Goal: Contribute content

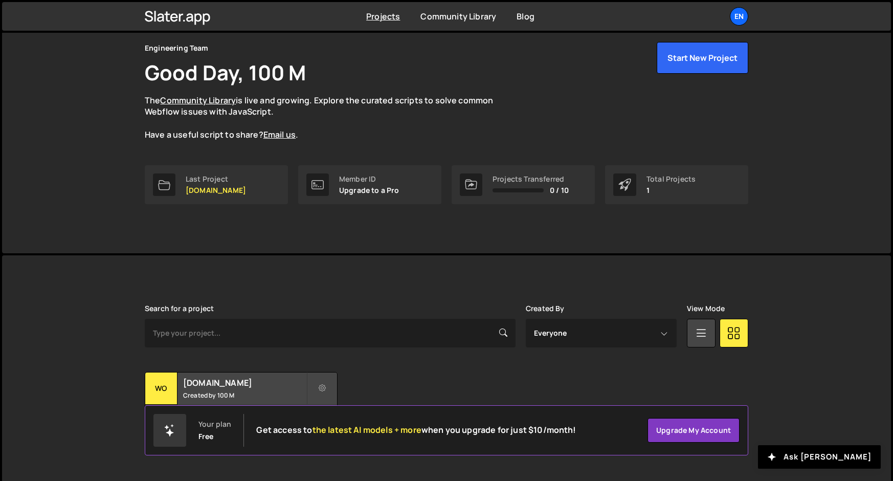
scroll to position [46, 0]
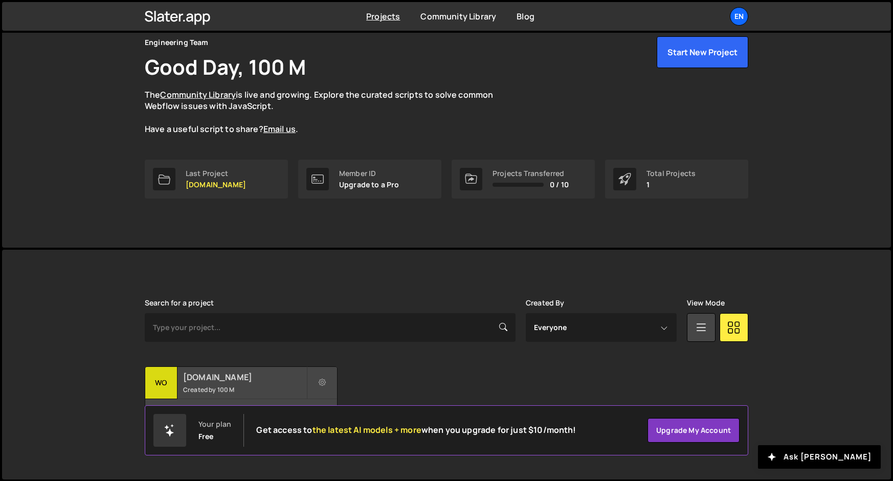
click at [203, 386] on small "Created by 100 M" at bounding box center [244, 389] width 123 height 9
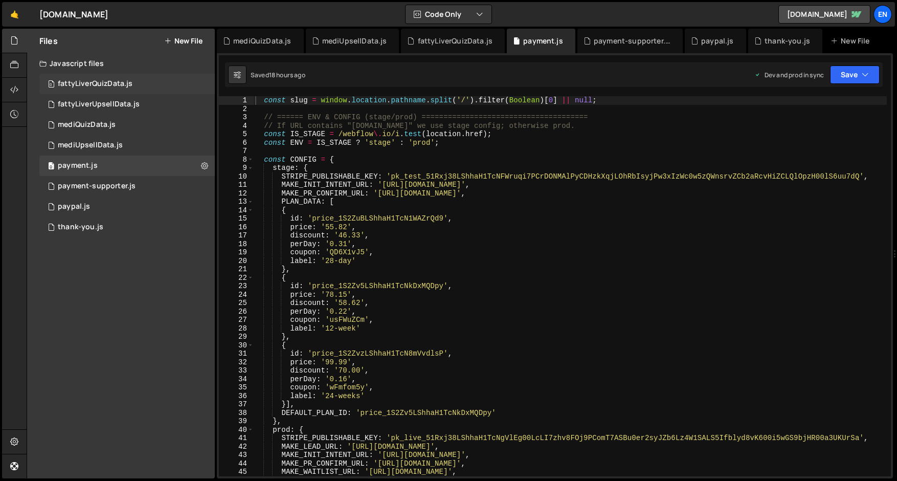
click at [101, 84] on div "fattyLiverQuizData.js" at bounding box center [95, 83] width 75 height 9
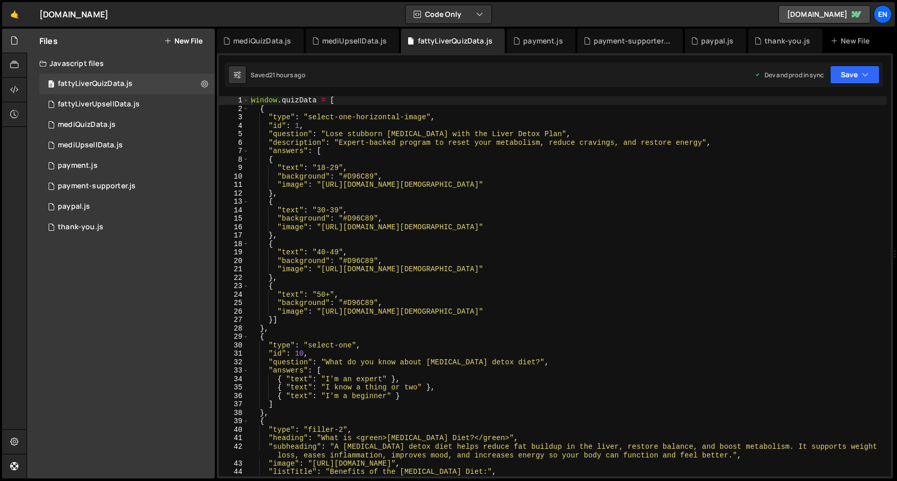
type textarea ""background": "#D96C89","
click at [287, 217] on div "window . quizData = [ { "type" : "select-one-horizontal-image" , "id" : 1 , "qu…" at bounding box center [568, 294] width 638 height 397
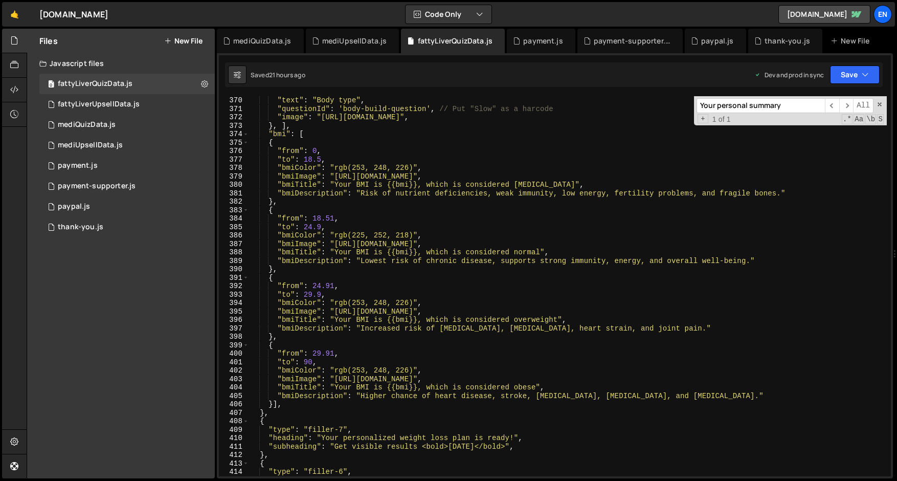
scroll to position [3140, 0]
type input "Your personal summary"
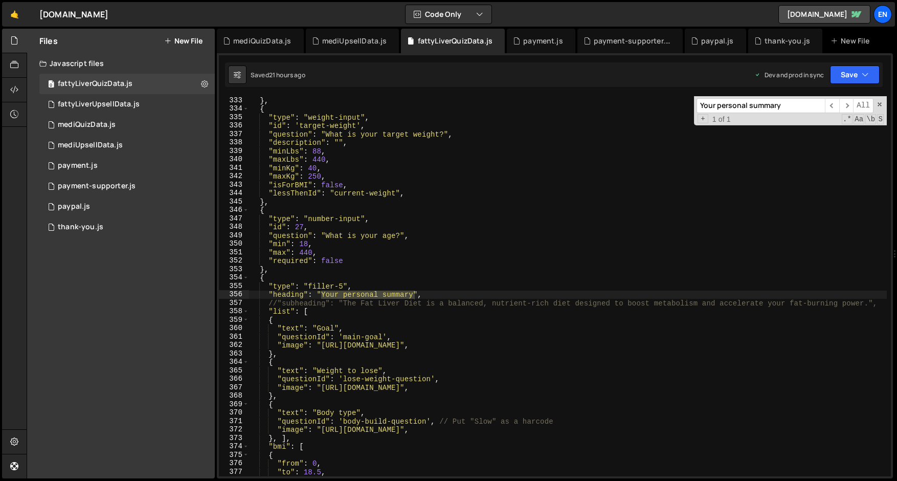
scroll to position [2827, 0]
drag, startPoint x: 307, startPoint y: 287, endPoint x: 342, endPoint y: 288, distance: 35.3
click at [342, 288] on div "} , { "type" : "weight-input" , "id" : 'target-weight' , "question" : "What is …" at bounding box center [568, 294] width 638 height 397
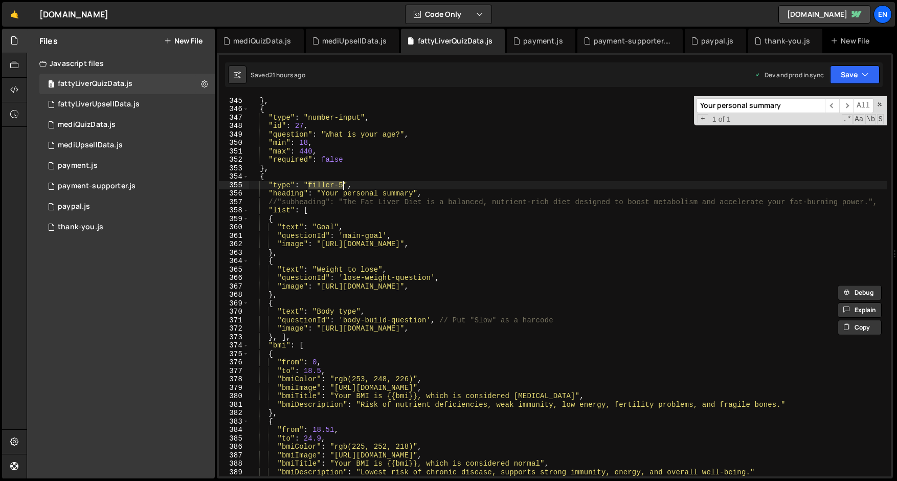
scroll to position [2934, 0]
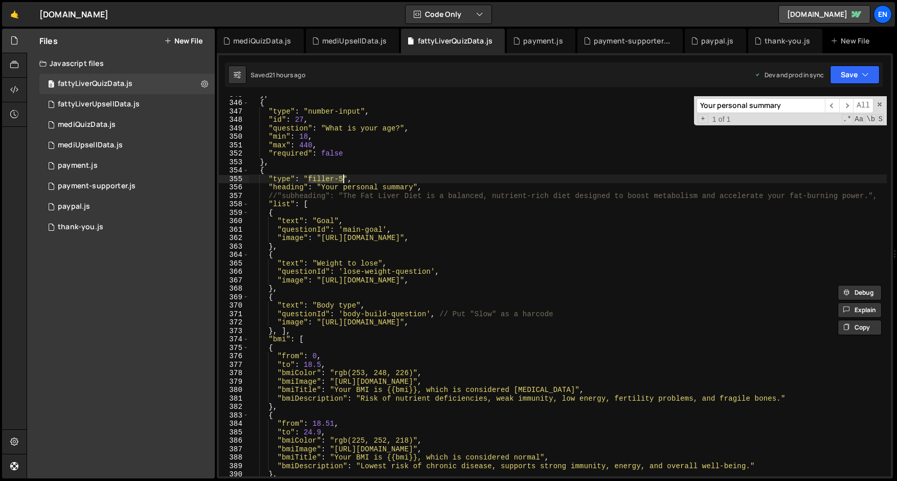
click at [335, 391] on div "} , { "type" : "number-input" , "id" : 27 , "question" : "What is your age?" , …" at bounding box center [568, 288] width 638 height 397
type textarea ""bmiTitle": "Your BMI is {{bmi}}, which is considered underweight","
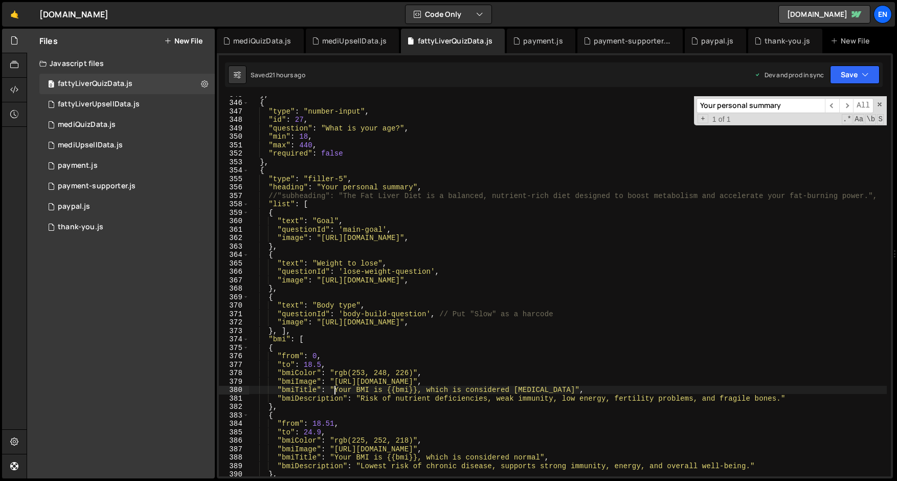
click at [335, 391] on div "} , { "type" : "number-input" , "id" : 27 , "question" : "What is your age?" , …" at bounding box center [568, 288] width 638 height 397
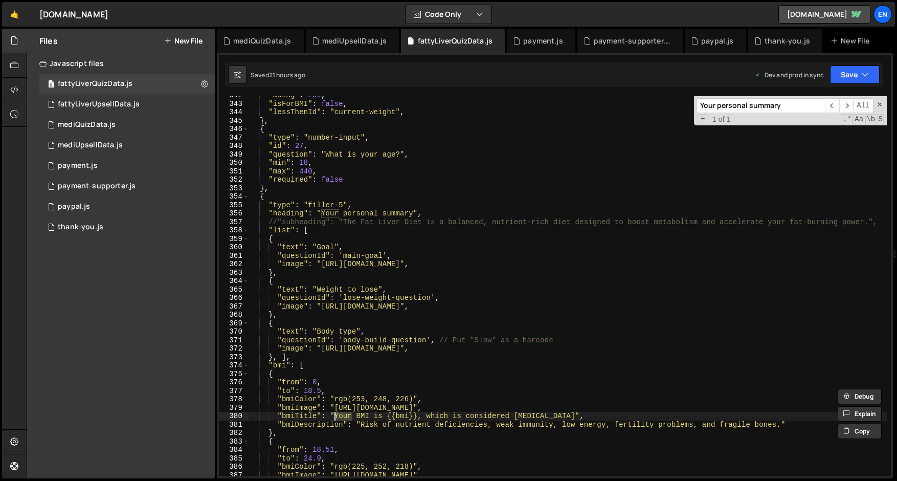
scroll to position [2902, 0]
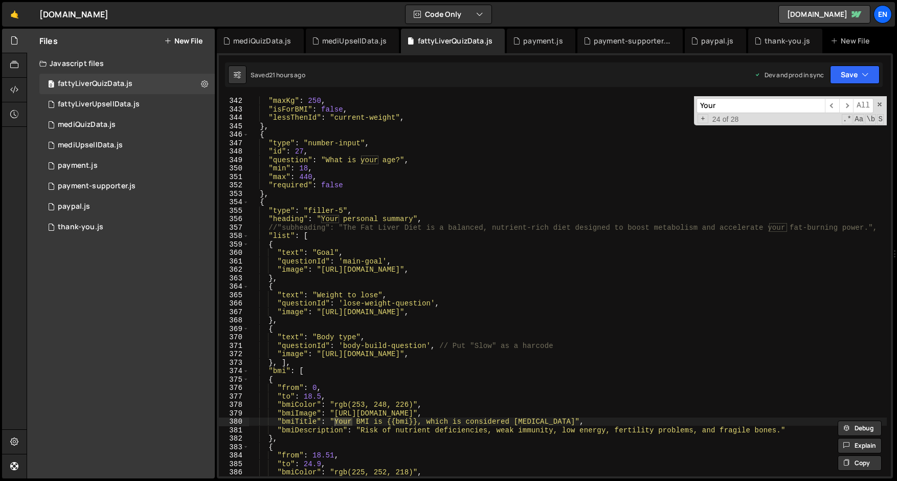
paste input "Body Mass Index (BMI)"
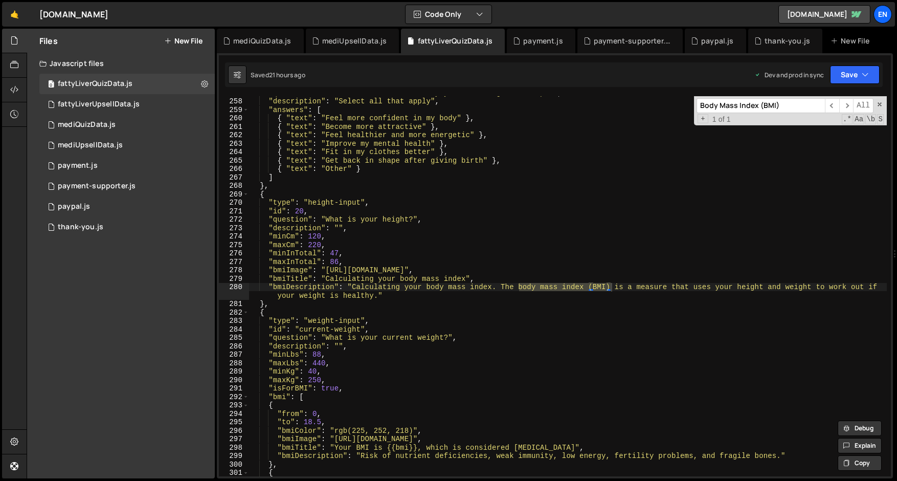
scroll to position [2176, 0]
click at [792, 106] on input "Body Mass Index (BMI)" at bounding box center [761, 105] width 128 height 15
type input "Body Mass Index (BMI)"
click at [564, 109] on div ""question" : "What's the main reason why you want to get in shape?" , "descript…" at bounding box center [568, 286] width 638 height 397
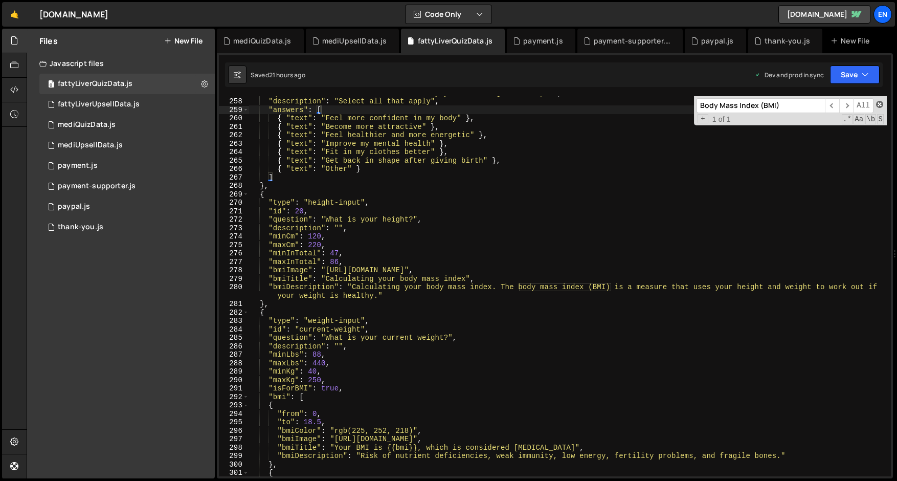
click at [879, 106] on span at bounding box center [879, 104] width 7 height 7
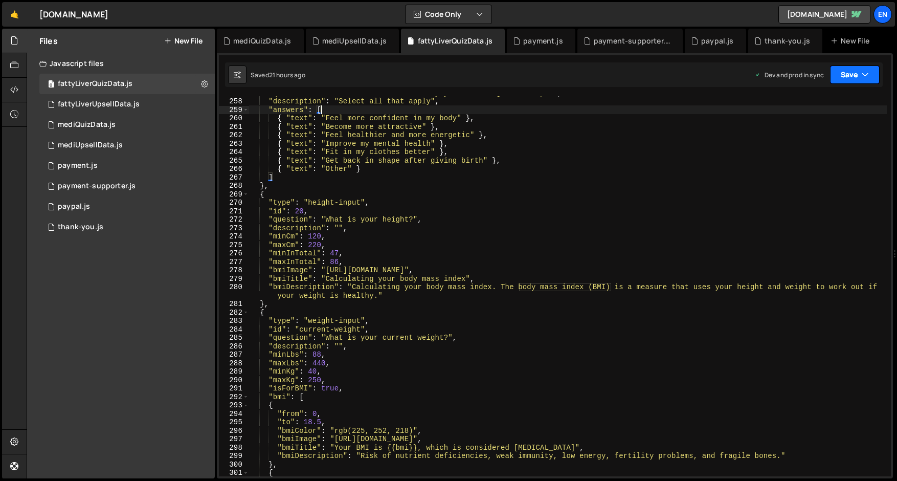
click at [849, 80] on button "Save" at bounding box center [855, 74] width 50 height 18
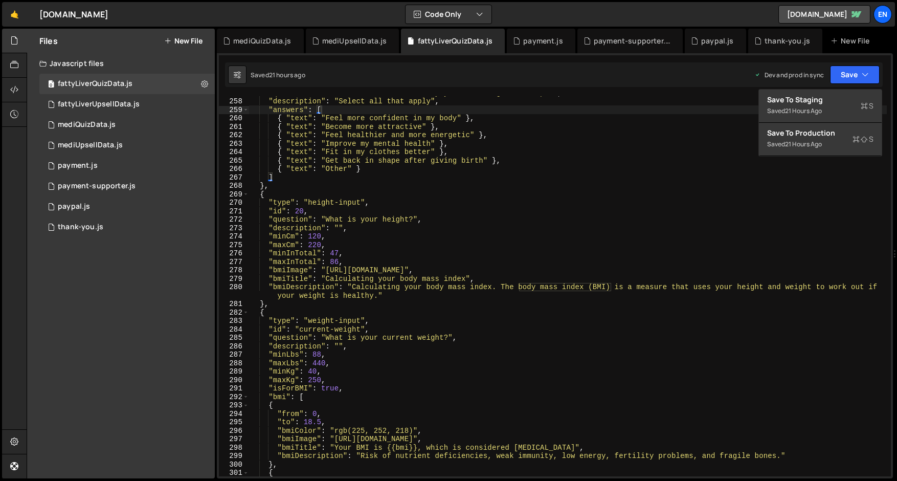
type textarea "{"
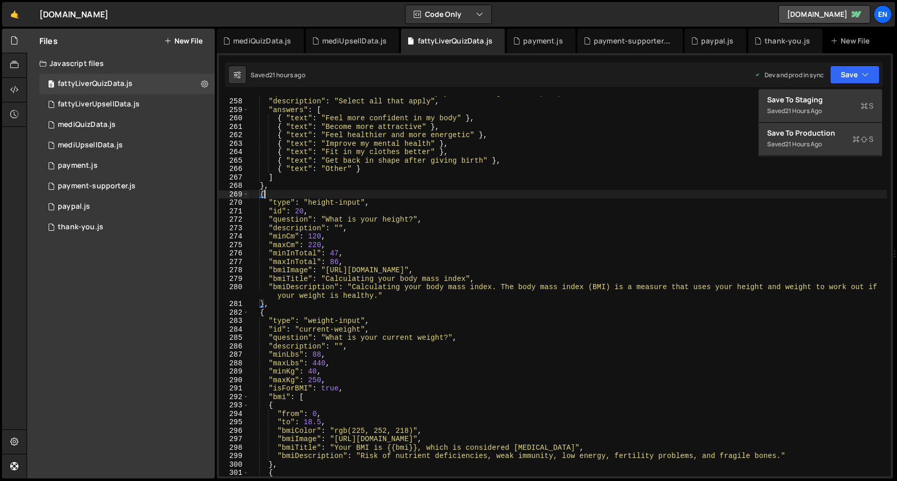
click at [440, 198] on div ""question" : "What's the main reason why you want to get in shape?" , "descript…" at bounding box center [568, 286] width 638 height 397
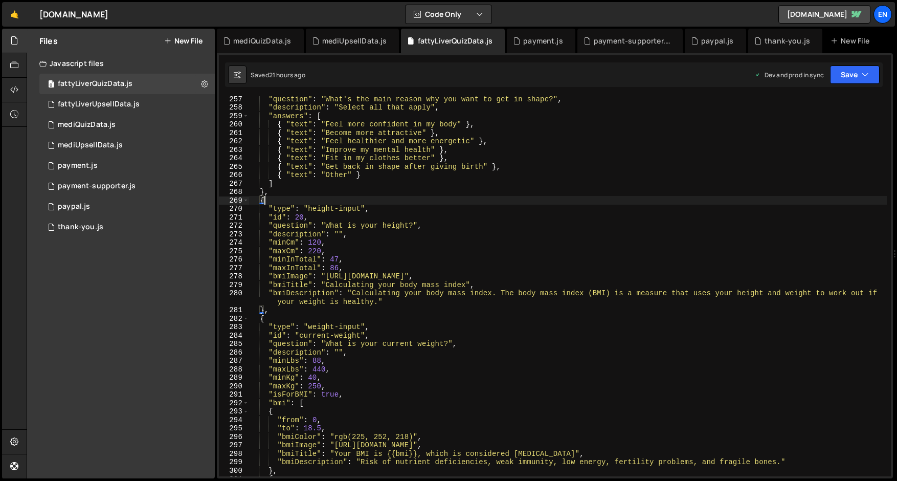
scroll to position [2170, 0]
click at [76, 102] on div "fattyLiverUpsellData.js" at bounding box center [99, 104] width 82 height 9
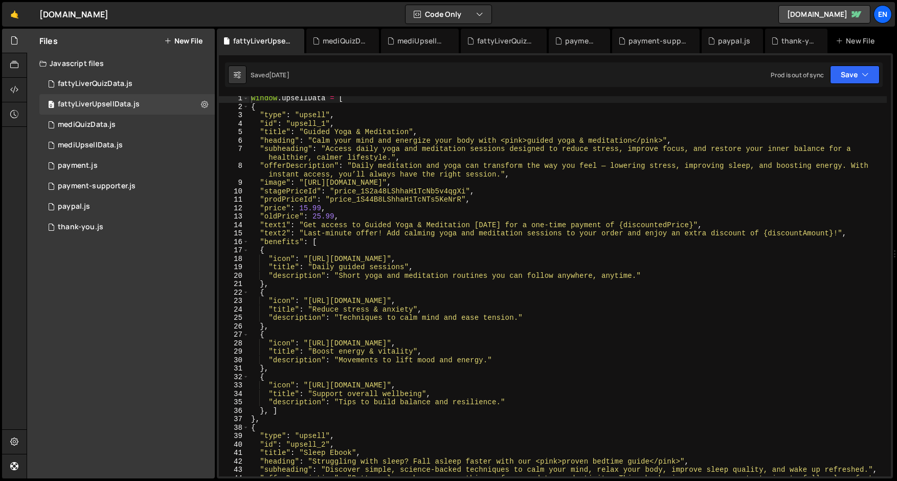
scroll to position [2, 0]
click at [331, 129] on div "window . upsellData = [ { "type" : "upsell" , "id" : "upsell_1" , "title" : "Gu…" at bounding box center [568, 297] width 638 height 406
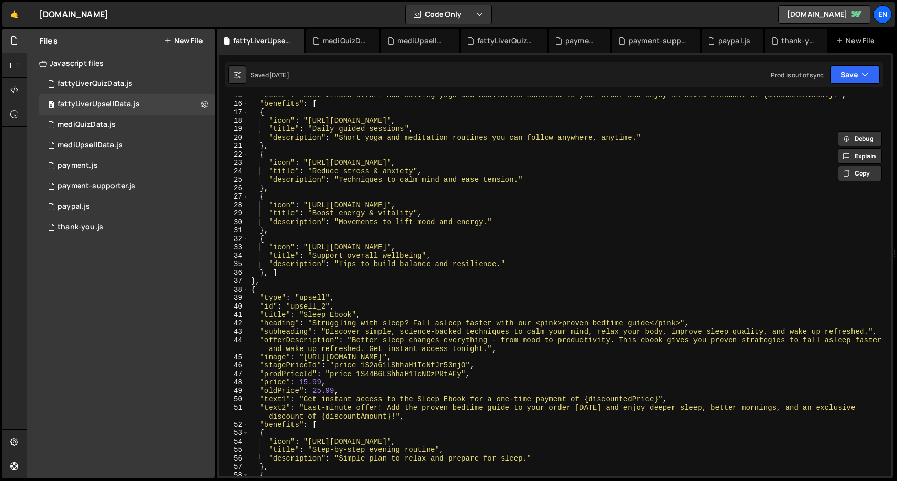
scroll to position [0, 0]
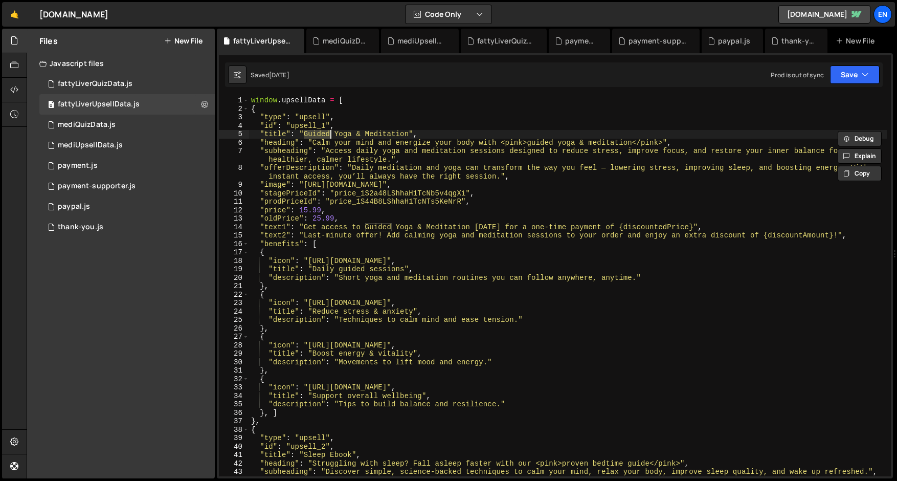
click at [325, 121] on div "window . upsellData = [ { "type" : "upsell" , "id" : "upsell_1" , "title" : "Gu…" at bounding box center [568, 299] width 638 height 406
drag, startPoint x: 311, startPoint y: 134, endPoint x: 409, endPoint y: 135, distance: 98.2
click at [409, 135] on div "window . upsellData = [ { "type" : "upsell" , "id" : "upsell_1" , "title" : "Gu…" at bounding box center [568, 299] width 638 height 406
click at [312, 125] on div "window . upsellData = [ { "type" : "upsell" , "id" : "upsell_1" , "title" : "Gu…" at bounding box center [568, 299] width 638 height 406
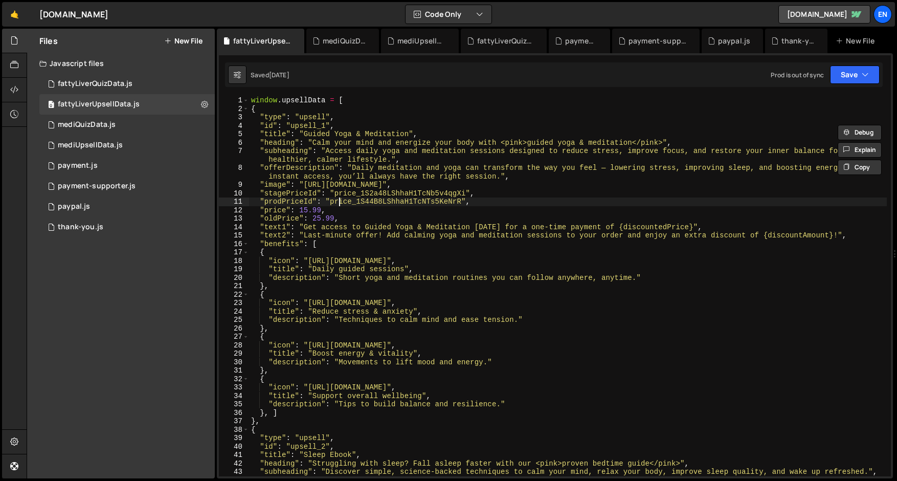
click at [339, 199] on div "window . upsellData = [ { "type" : "upsell" , "id" : "upsell_1" , "title" : "Gu…" at bounding box center [568, 299] width 638 height 406
type textarea ""prodPriceId": "price_1S44B8LShhaH1TcNTs5KeNrR","
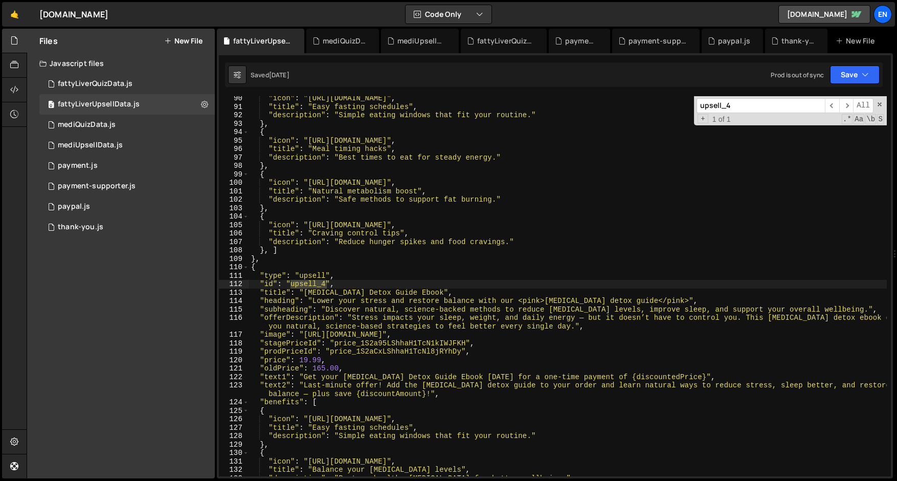
scroll to position [812, 0]
type input "upsell_4"
click at [322, 308] on div ""icon" : "https://pub-303c508be45e42728ceb54589c714dc9.r2.dev/upsell_fasting_gu…" at bounding box center [568, 293] width 638 height 397
click at [365, 289] on div ""icon" : "https://pub-303c508be45e42728ceb54589c714dc9.r2.dev/upsell_fasting_gu…" at bounding box center [568, 293] width 638 height 397
drag, startPoint x: 418, startPoint y: 291, endPoint x: 304, endPoint y: 292, distance: 114.6
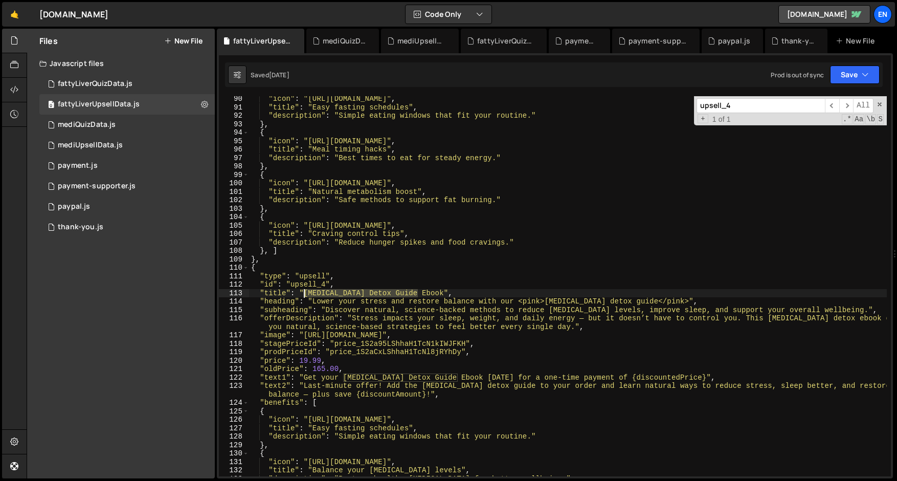
click at [304, 292] on div ""icon" : "https://pub-303c508be45e42728ceb54589c714dc9.r2.dev/upsell_fasting_gu…" at bounding box center [568, 293] width 638 height 397
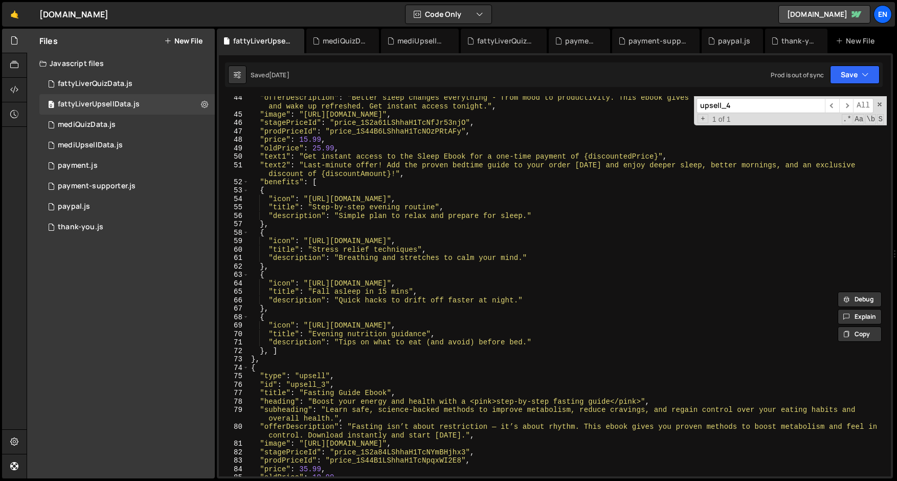
scroll to position [393, 0]
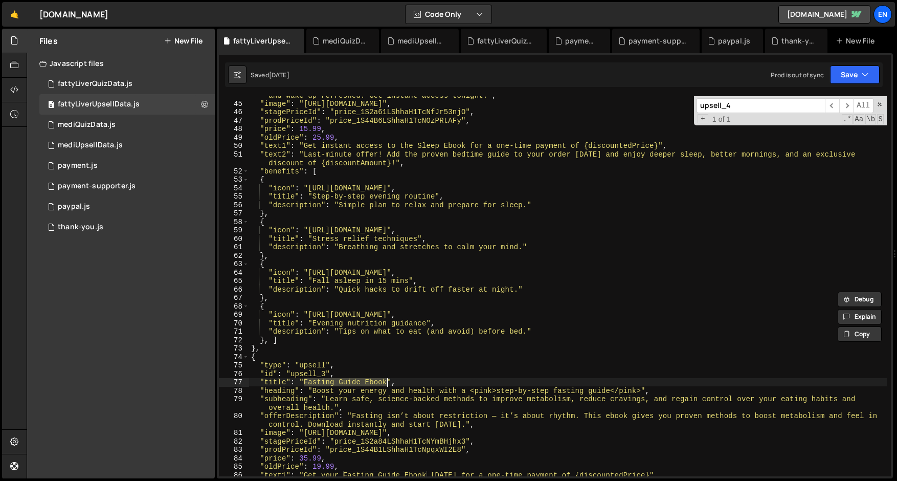
drag, startPoint x: 304, startPoint y: 383, endPoint x: 389, endPoint y: 384, distance: 84.4
click at [389, 384] on div ""offerDescription" : "Better sleep changes everything - from mood to productivi…" at bounding box center [568, 289] width 638 height 414
click at [342, 256] on div ""offerDescription" : "Better sleep changes everything - from mood to productivi…" at bounding box center [568, 289] width 638 height 414
type textarea "},"
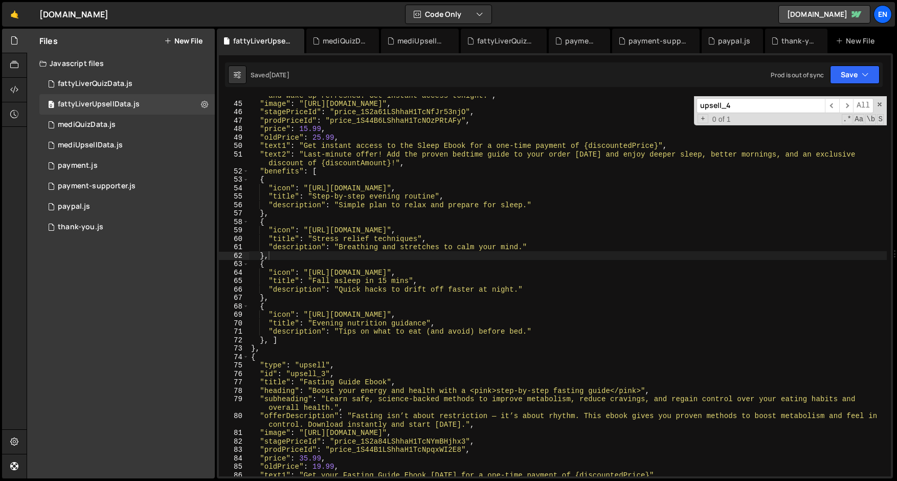
type input "u"
type textarea ""description": "Quick hacks to drift off faster at night.""
type input "up"
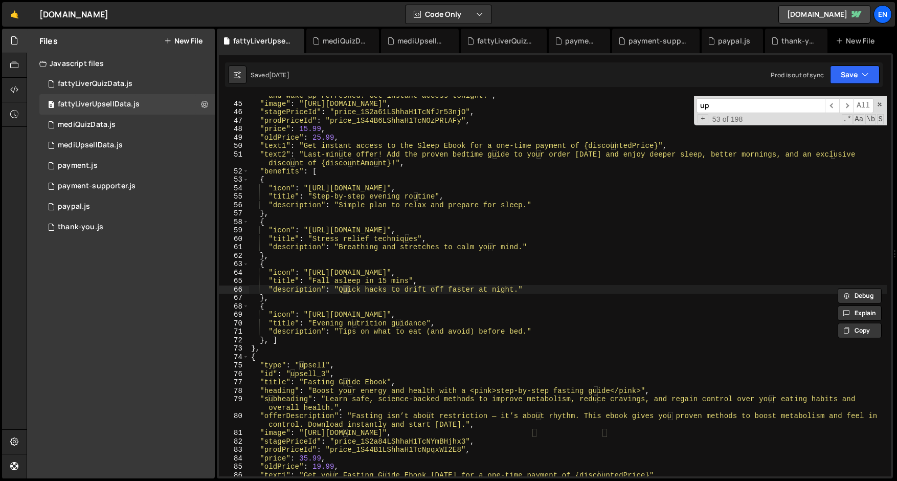
type textarea ""type": "upsell","
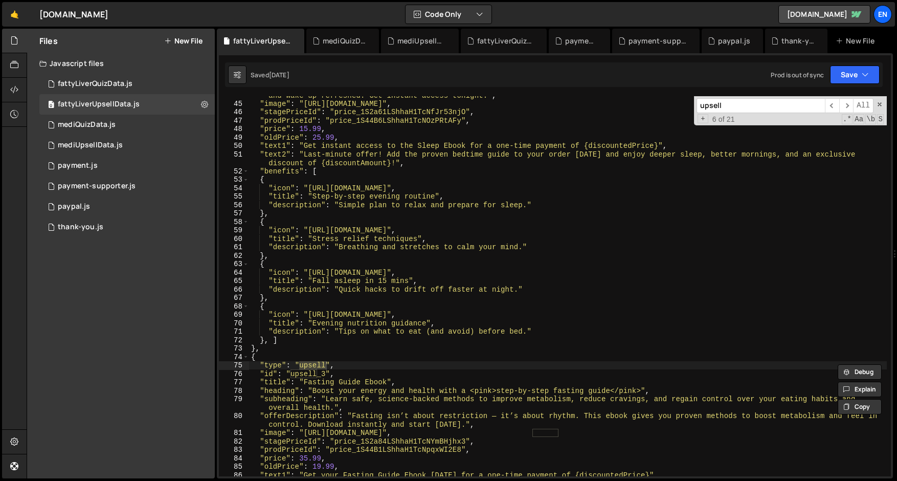
type input "upsell_"
type textarea ""id": "upsell_3","
type input "upsell_5"
type textarea ""id": "upsell_5","
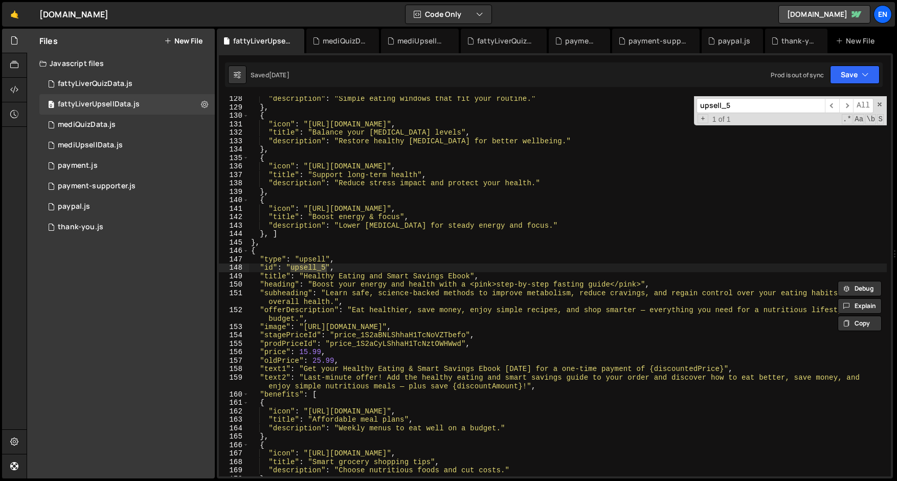
scroll to position [1161, 0]
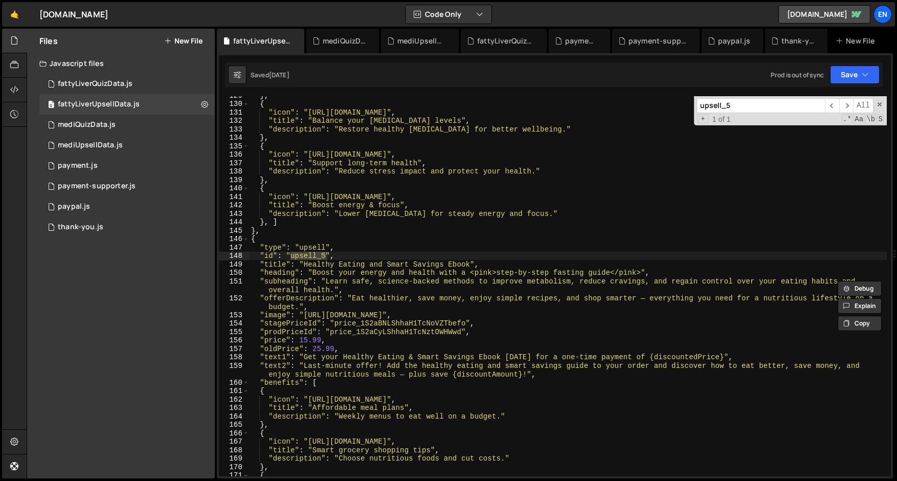
type input "upsell_5"
